Goal: Information Seeking & Learning: Learn about a topic

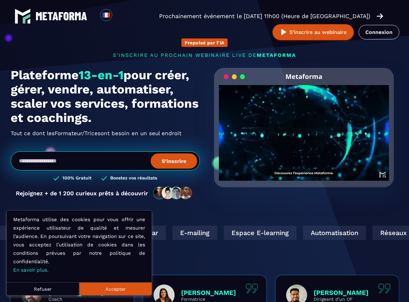
click at [100, 286] on button "Accepter" at bounding box center [115, 288] width 72 height 13
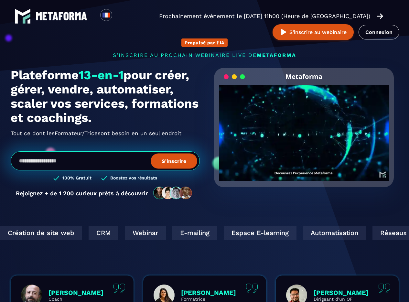
click at [102, 120] on h1 "Plateforme 13-en-1 pour créer, gérer, vendre, automatiser, scaler vos services,…" at bounding box center [105, 96] width 189 height 57
